Goal: Transaction & Acquisition: Purchase product/service

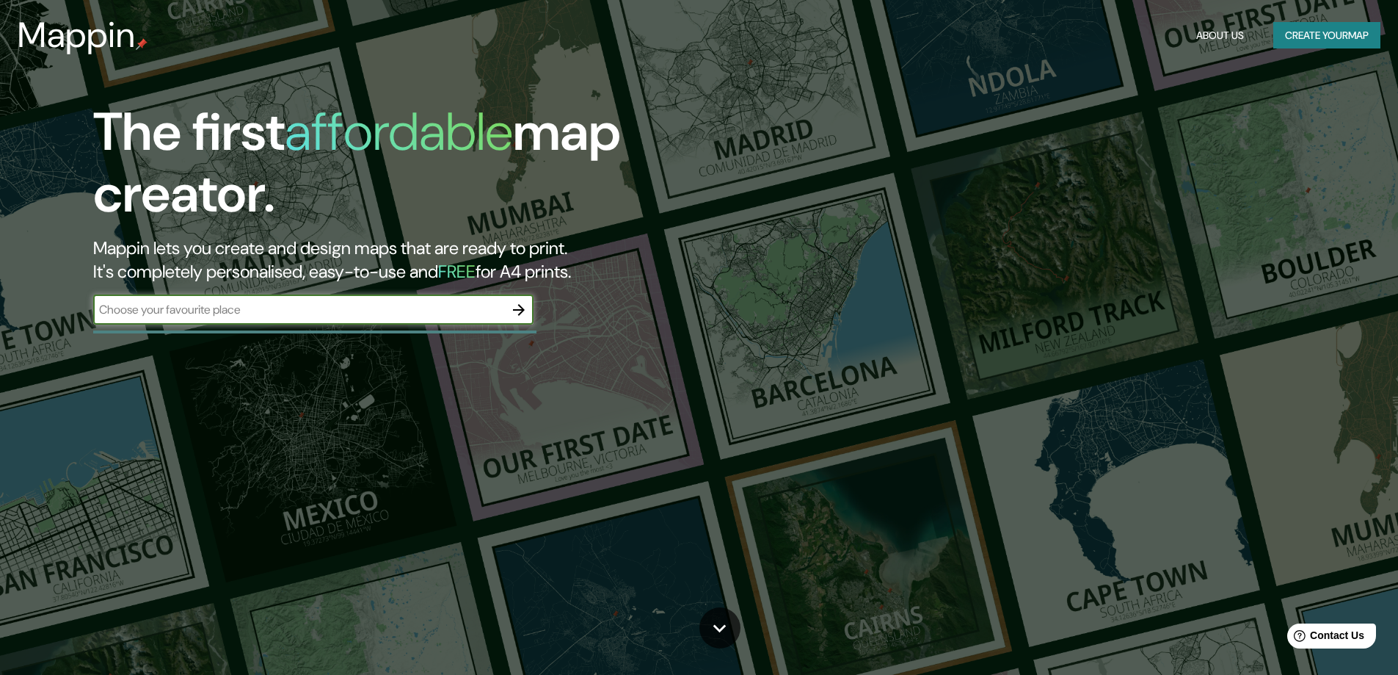
click at [408, 319] on div "​" at bounding box center [313, 309] width 440 height 29
type input "carcastillo"
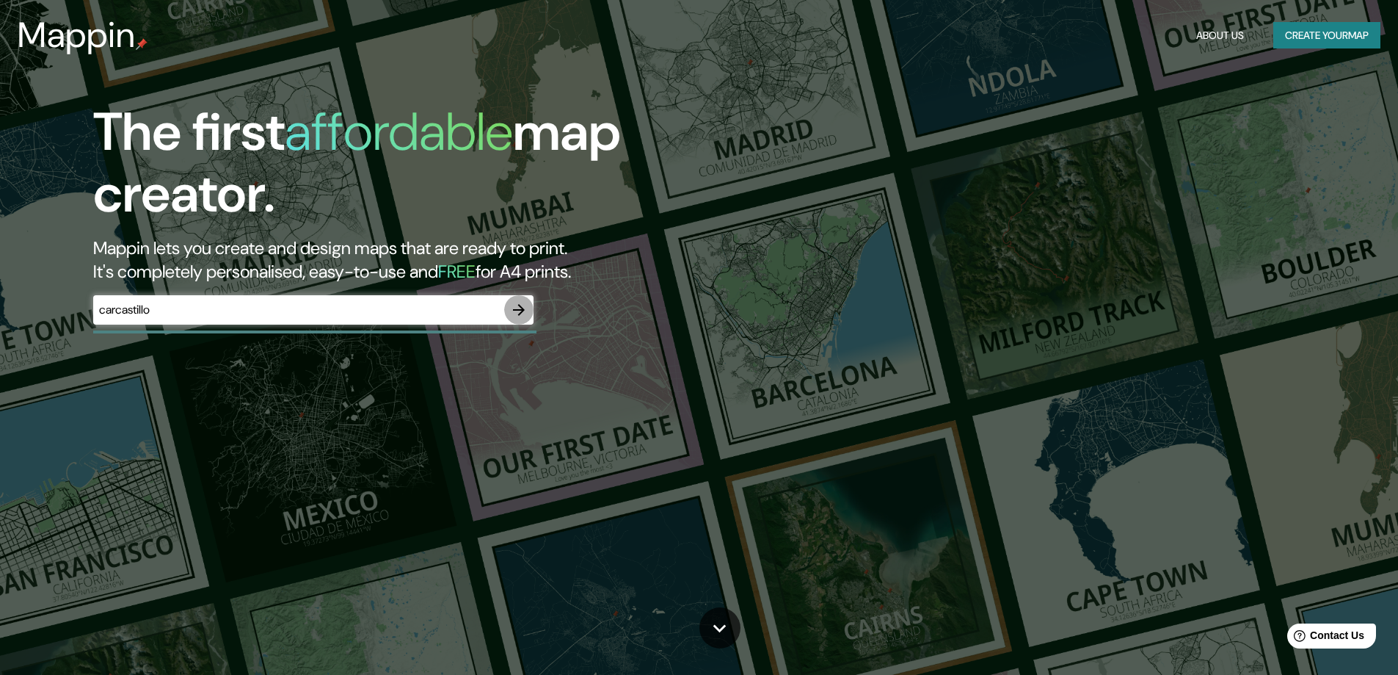
click at [523, 303] on icon "button" at bounding box center [519, 310] width 18 height 18
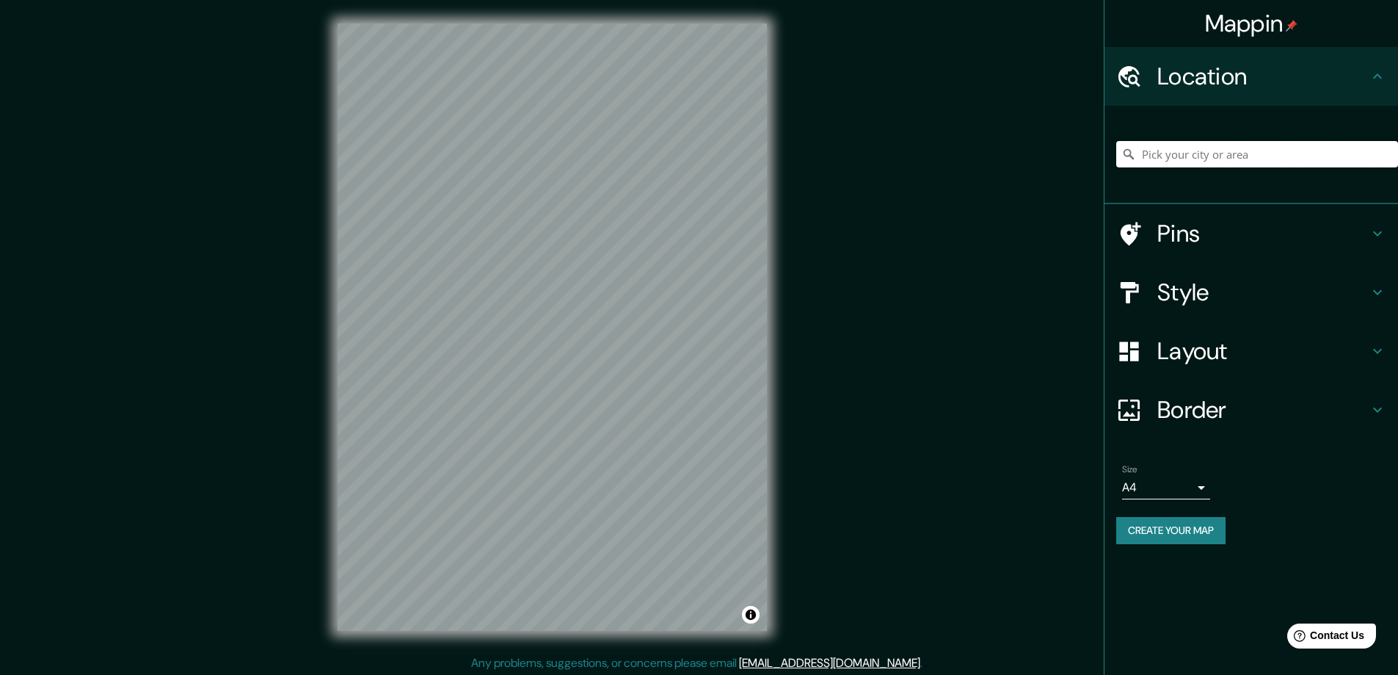
click at [1217, 159] on input "Pick your city or area" at bounding box center [1257, 154] width 282 height 26
click at [1164, 148] on input "Pick your city or area" at bounding box center [1257, 154] width 282 height 26
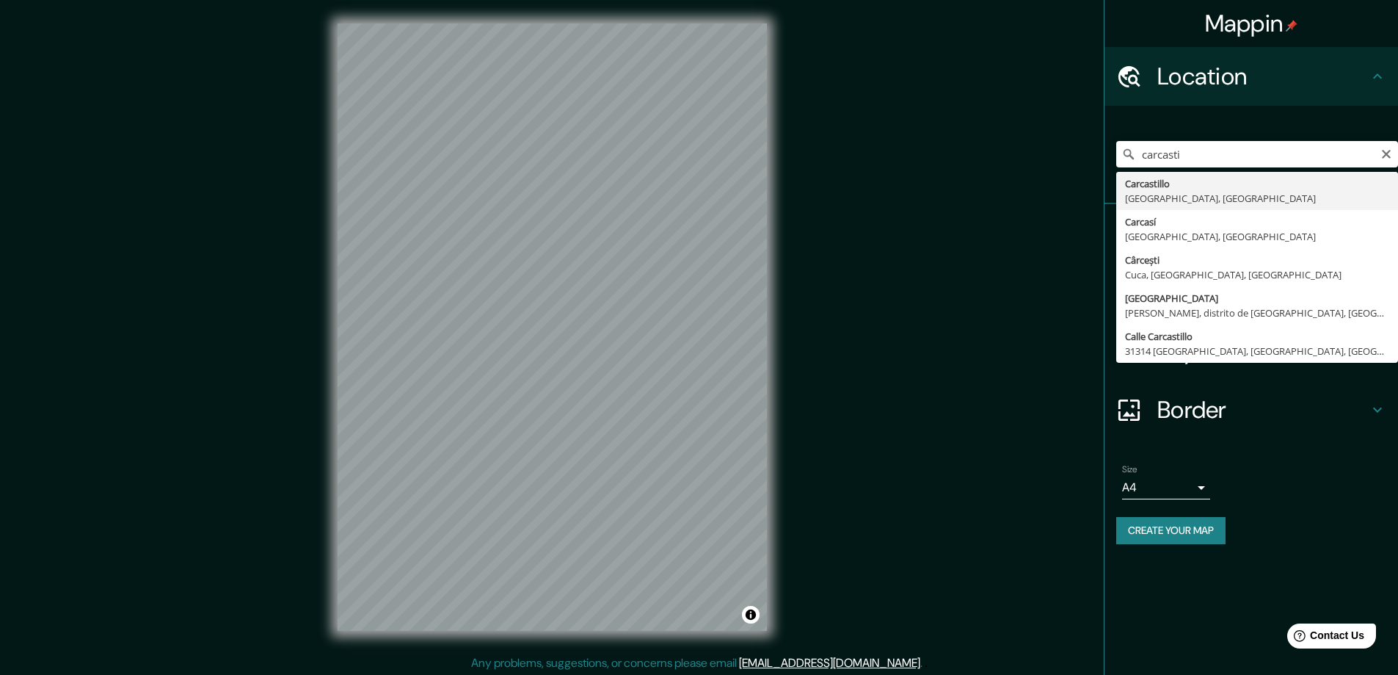
type input "Carcastillo, [GEOGRAPHIC_DATA], [GEOGRAPHIC_DATA]"
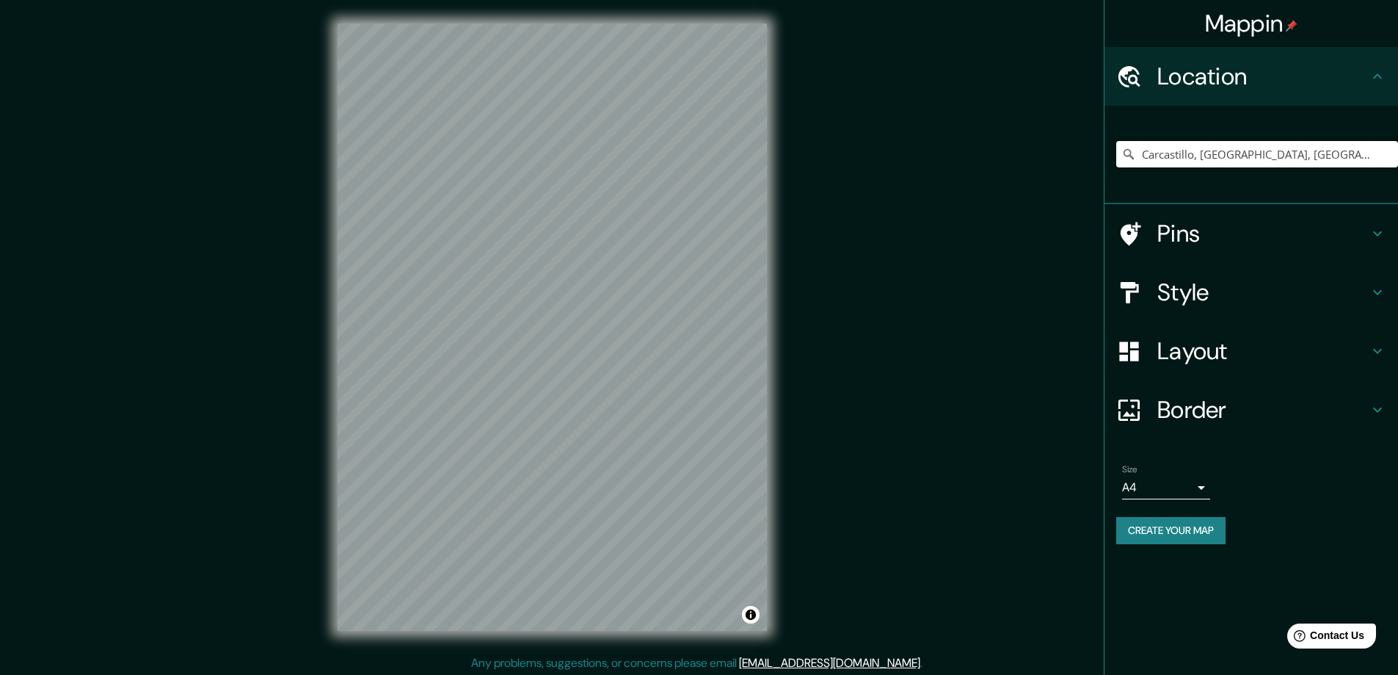
scroll to position [3, 0]
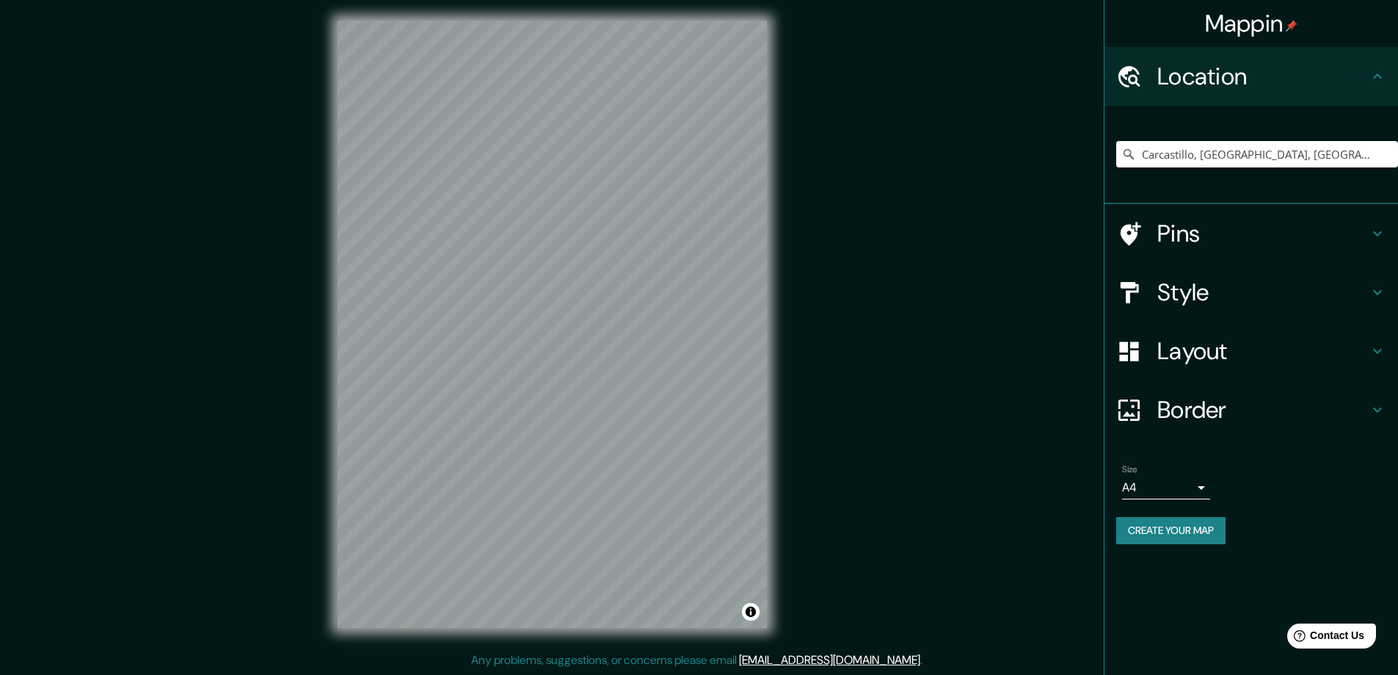
click at [1168, 298] on h4 "Style" at bounding box center [1262, 291] width 211 height 29
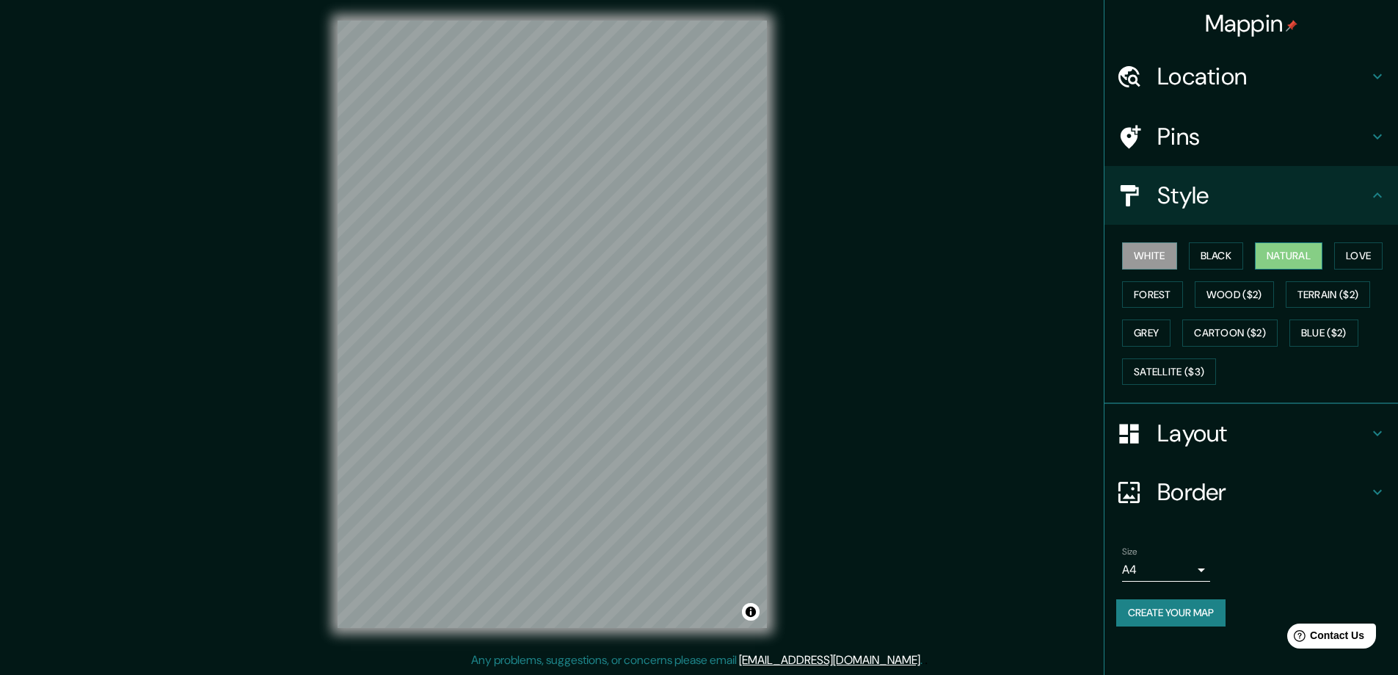
click at [1302, 261] on button "Natural" at bounding box center [1289, 255] width 68 height 27
click at [1341, 335] on button "Blue ($2)" at bounding box center [1324, 332] width 69 height 27
click at [1144, 340] on button "Grey" at bounding box center [1146, 332] width 48 height 27
click at [1353, 323] on button "Blue ($2)" at bounding box center [1324, 332] width 69 height 27
